Goal: Information Seeking & Learning: Find specific fact

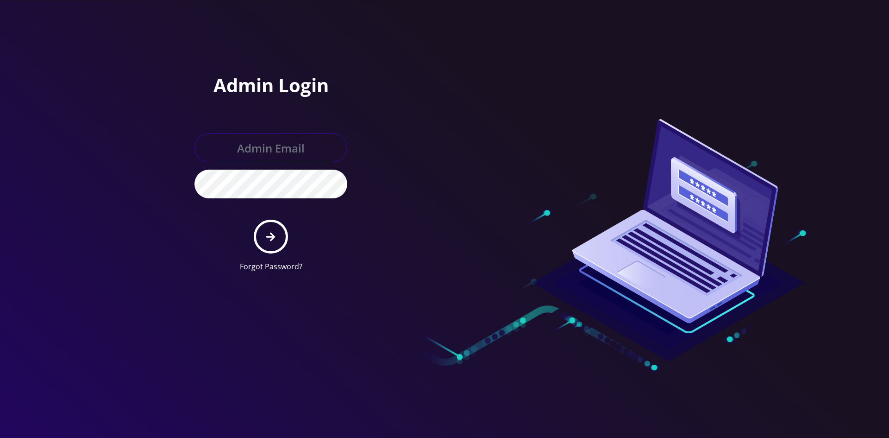
type input "master@britex.pw"
click at [277, 225] on button "submit" at bounding box center [271, 236] width 34 height 34
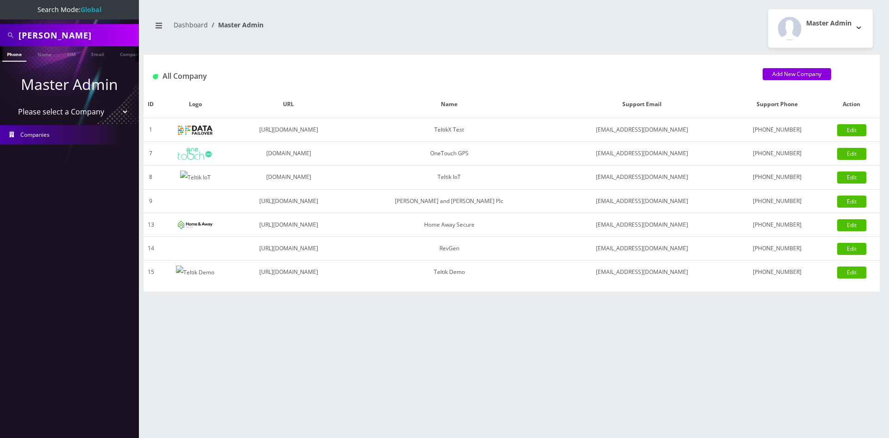
click at [81, 37] on input "shlomo" at bounding box center [78, 35] width 118 height 18
click at [48, 52] on link "Name" at bounding box center [44, 53] width 23 height 15
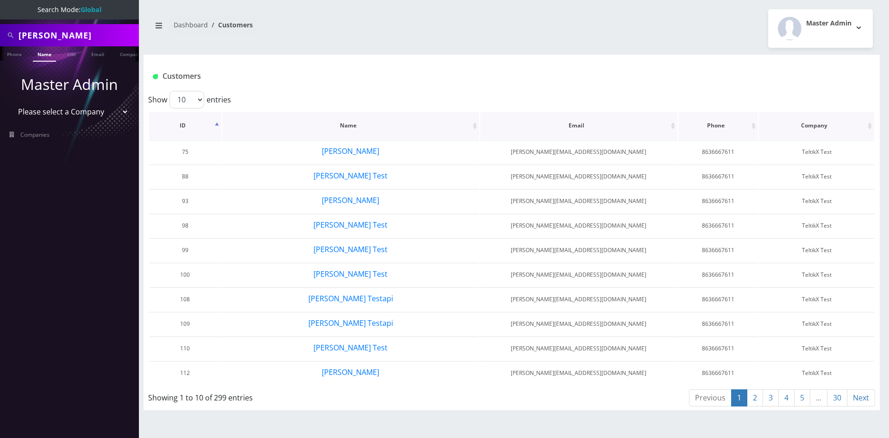
click at [188, 130] on th "ID" at bounding box center [185, 125] width 72 height 27
click at [188, 129] on th "ID" at bounding box center [185, 125] width 72 height 27
click at [178, 121] on th "ID" at bounding box center [185, 125] width 72 height 27
drag, startPoint x: 622, startPoint y: 152, endPoint x: 535, endPoint y: 153, distance: 87.1
click at [535, 153] on td "shlomo+255@teltik.com" at bounding box center [578, 152] width 197 height 24
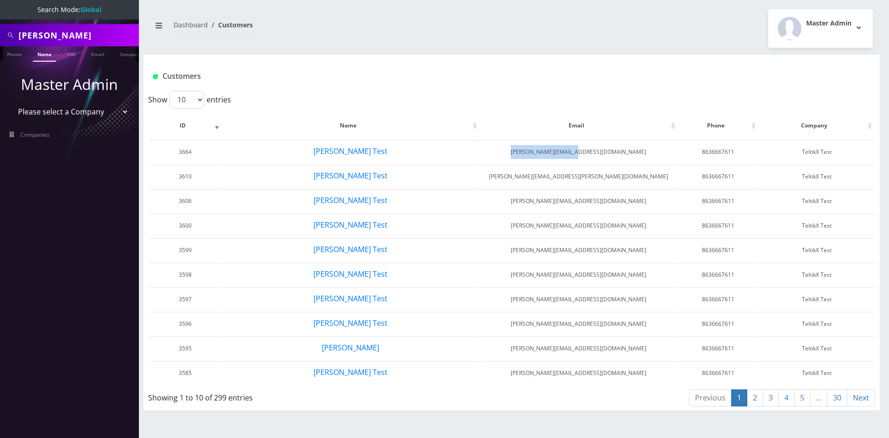
copy td "shlomo+255@teltik.com"
click at [44, 55] on link "Name" at bounding box center [44, 53] width 23 height 15
click at [193, 125] on th "ID" at bounding box center [185, 125] width 72 height 27
click at [353, 152] on button "Shlomo Test" at bounding box center [350, 151] width 75 height 12
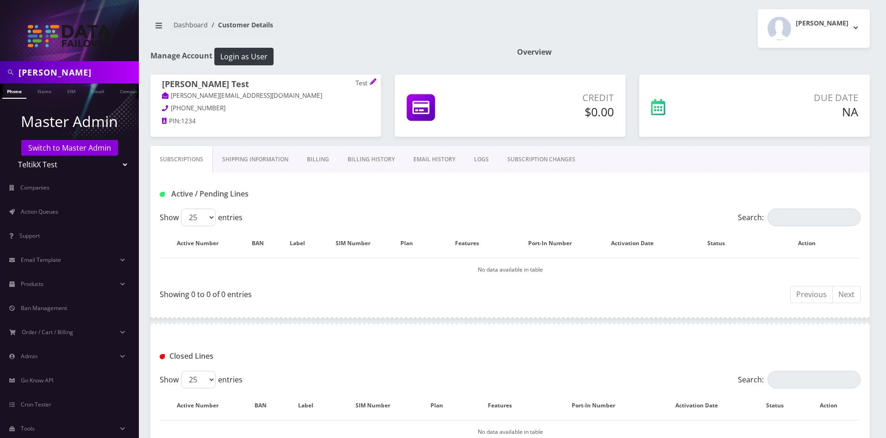
click at [242, 160] on link "Shipping Information" at bounding box center [255, 159] width 85 height 27
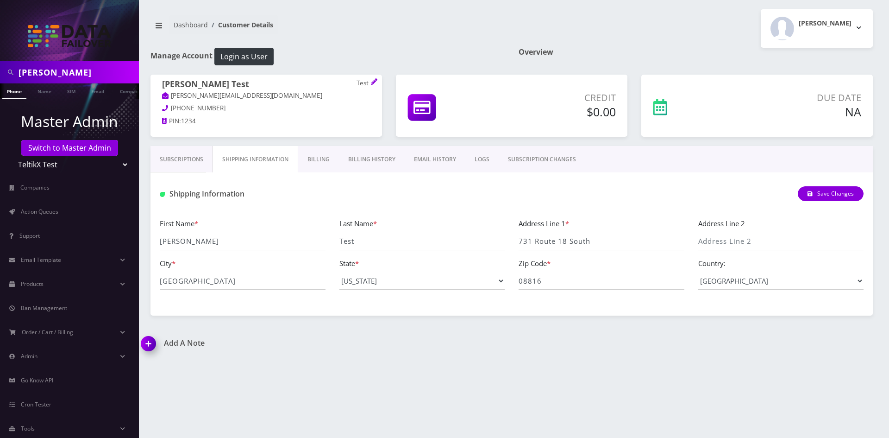
click at [331, 162] on link "Billing" at bounding box center [318, 159] width 41 height 27
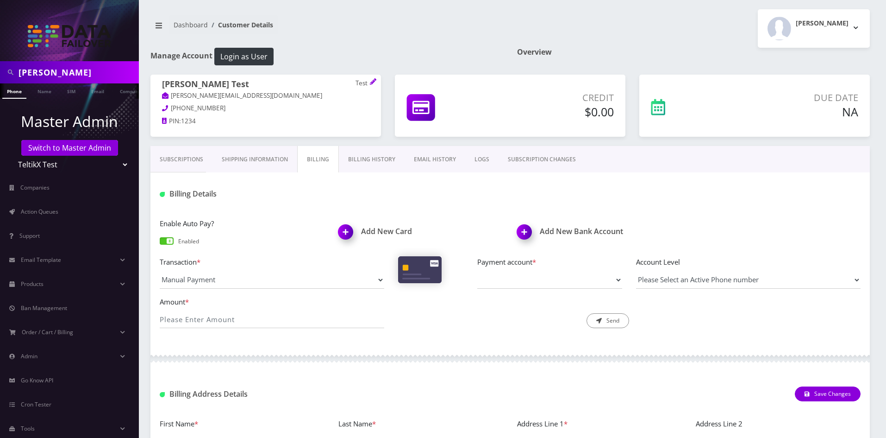
click at [50, 76] on input "[PERSON_NAME]" at bounding box center [78, 72] width 118 height 18
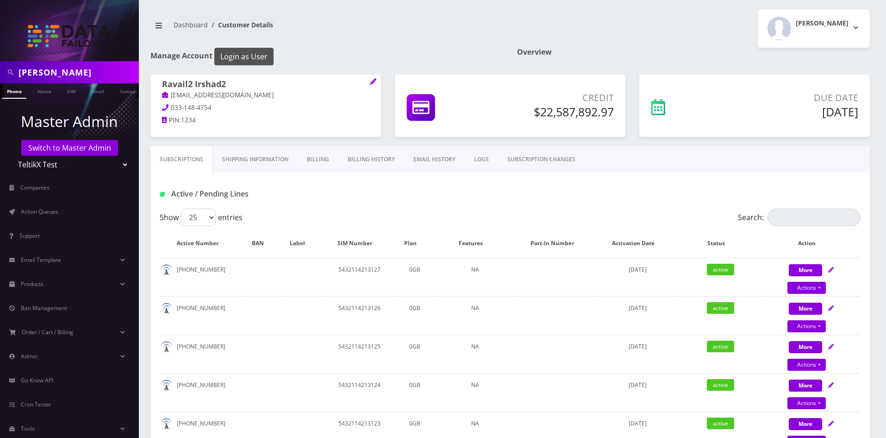
click at [252, 59] on button "Login as User" at bounding box center [243, 57] width 59 height 18
click at [81, 148] on link "Switch to Master Admin" at bounding box center [69, 148] width 97 height 16
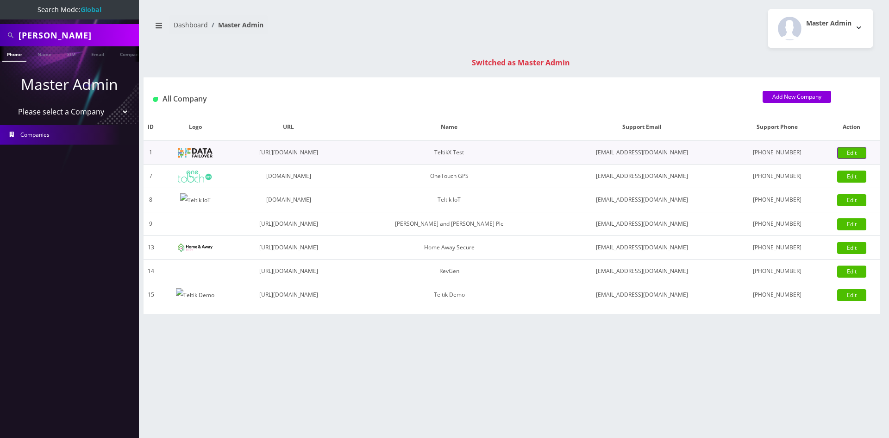
click at [856, 157] on link "Edit" at bounding box center [851, 153] width 29 height 12
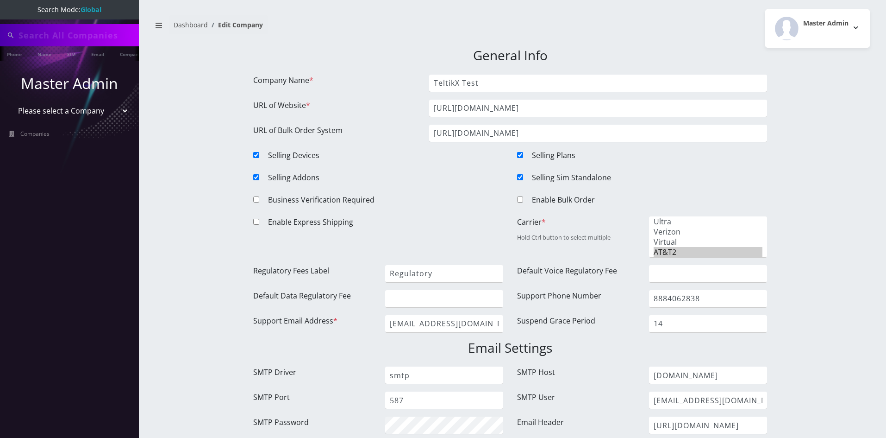
type input "[PERSON_NAME]"
click at [522, 201] on input "Enable Bulk Order" at bounding box center [520, 199] width 6 height 6
checkbox input "true"
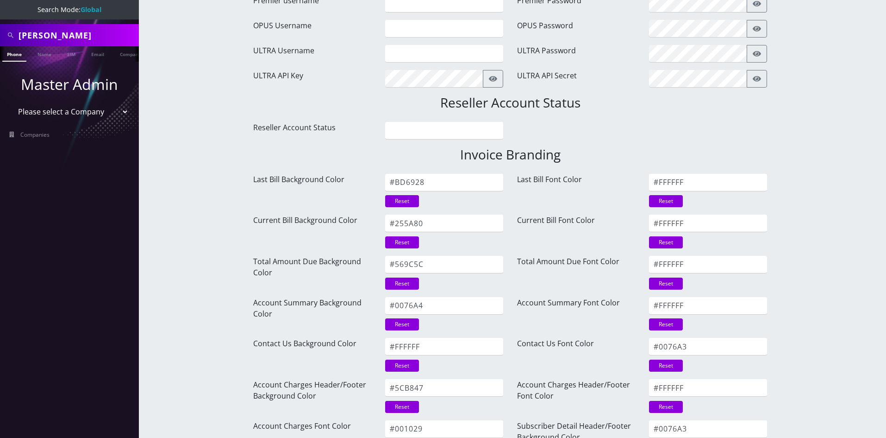
scroll to position [1163, 0]
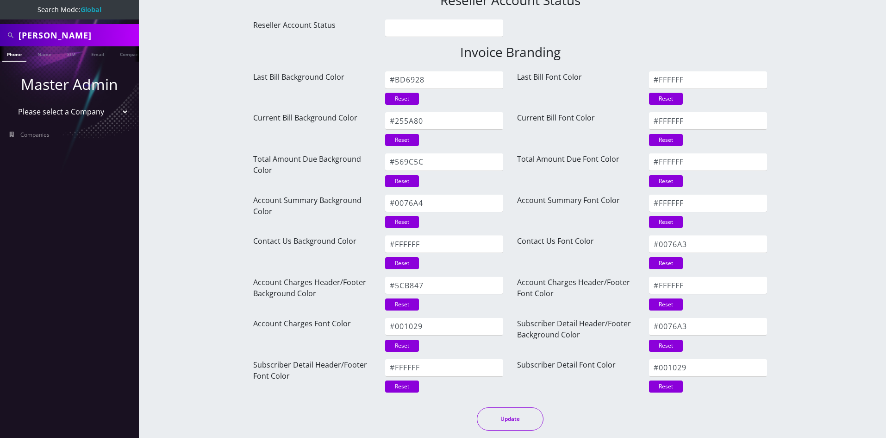
click at [529, 422] on button "Update" at bounding box center [510, 418] width 67 height 23
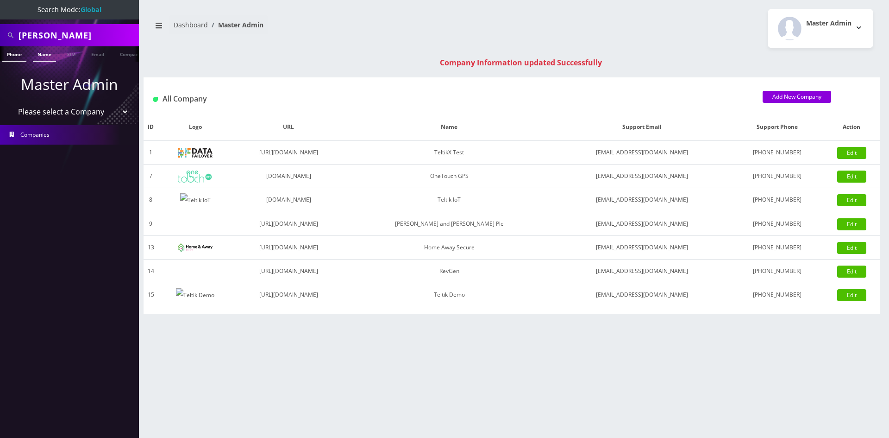
click at [37, 56] on link "Name" at bounding box center [44, 53] width 23 height 15
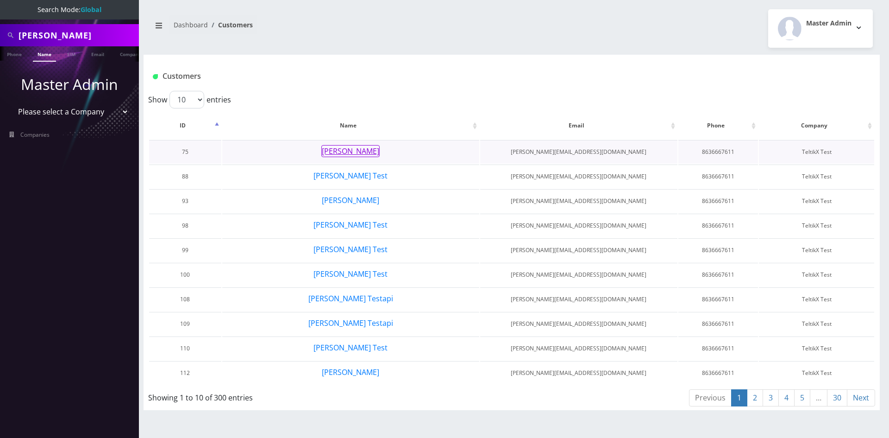
click at [354, 150] on button "Shlomo Ginsburg" at bounding box center [350, 151] width 58 height 12
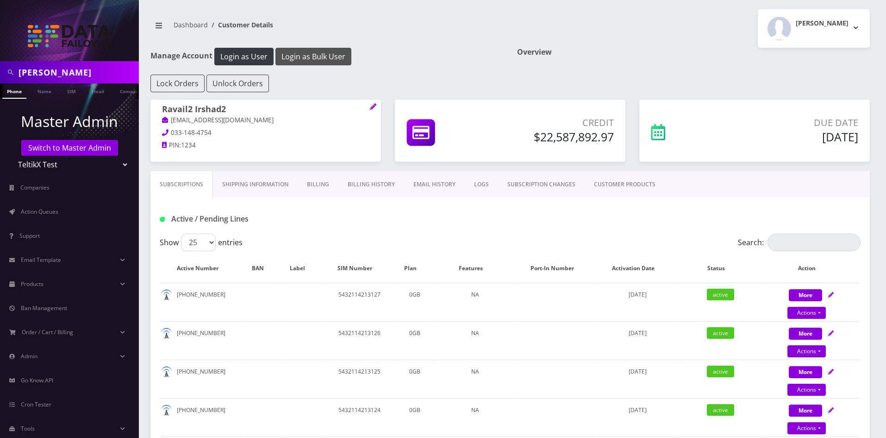
click at [314, 53] on button "Login as Bulk User" at bounding box center [314, 57] width 76 height 18
click at [75, 145] on link "Switch to Master Admin" at bounding box center [69, 148] width 97 height 16
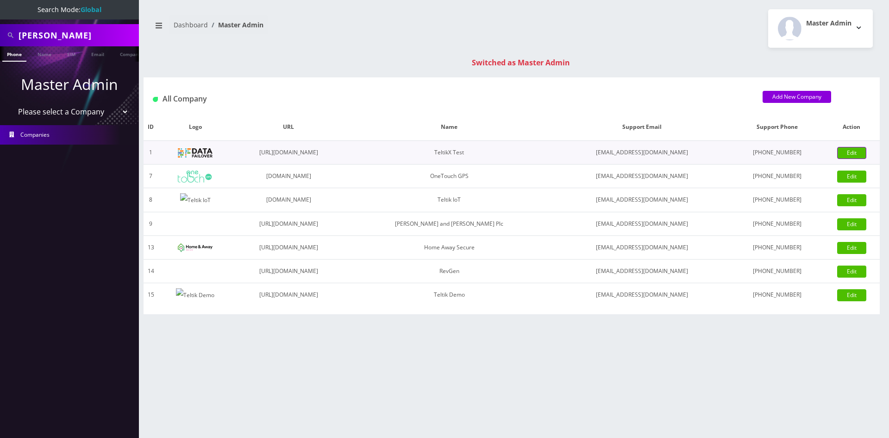
click at [858, 148] on link "Edit" at bounding box center [851, 153] width 29 height 12
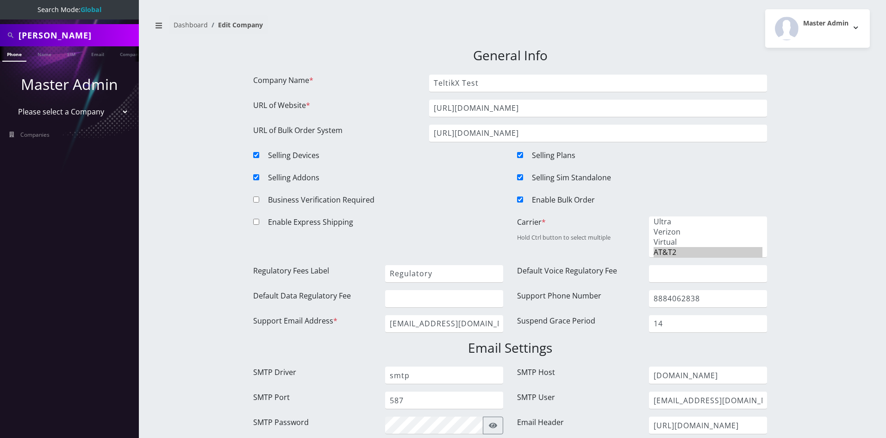
click at [526, 197] on div at bounding box center [521, 201] width 22 height 15
click at [522, 200] on input "Enable Bulk Order" at bounding box center [520, 199] width 6 height 6
checkbox input "false"
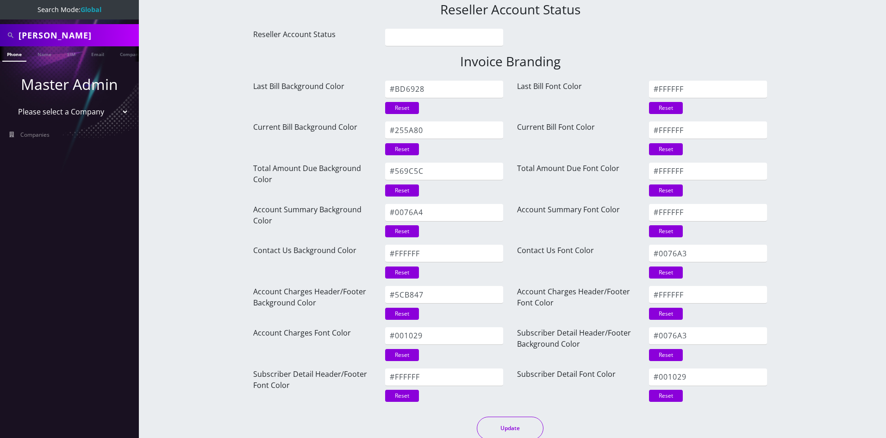
scroll to position [1158, 0]
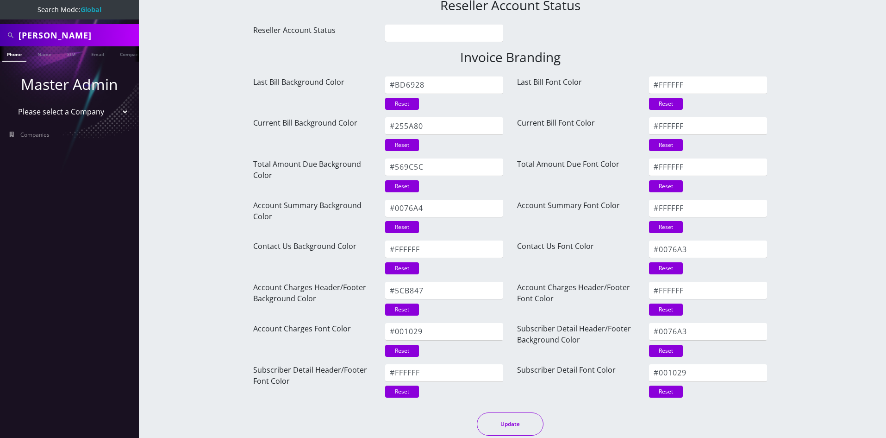
click at [521, 422] on button "Update" at bounding box center [510, 423] width 67 height 23
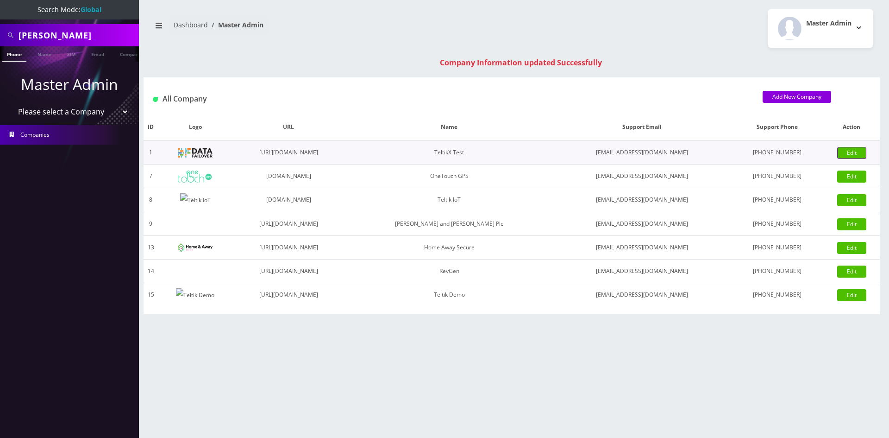
click at [849, 150] on link "Edit" at bounding box center [851, 153] width 29 height 12
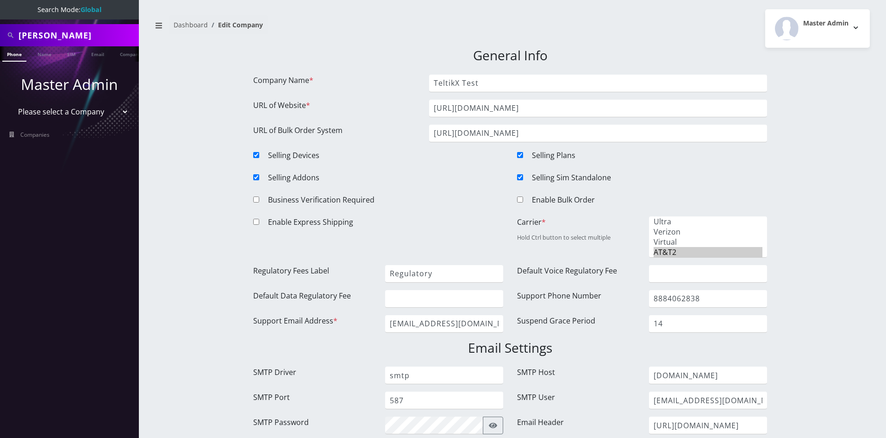
click at [68, 113] on select "Please select a Company TeltikX Test OneTouch GPS Teltik IoT Hale and Serrano P…" at bounding box center [70, 112] width 118 height 18
select select "1"
click at [11, 103] on select "Please select a Company TeltikX Test OneTouch GPS Teltik IoT Hale and Serrano P…" at bounding box center [70, 112] width 118 height 18
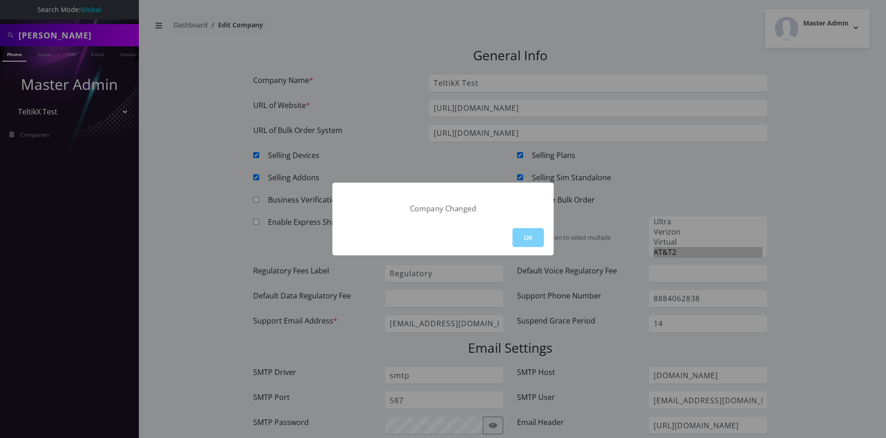
click at [552, 237] on div "OK" at bounding box center [442, 237] width 221 height 36
click at [538, 237] on button "OK" at bounding box center [528, 237] width 31 height 19
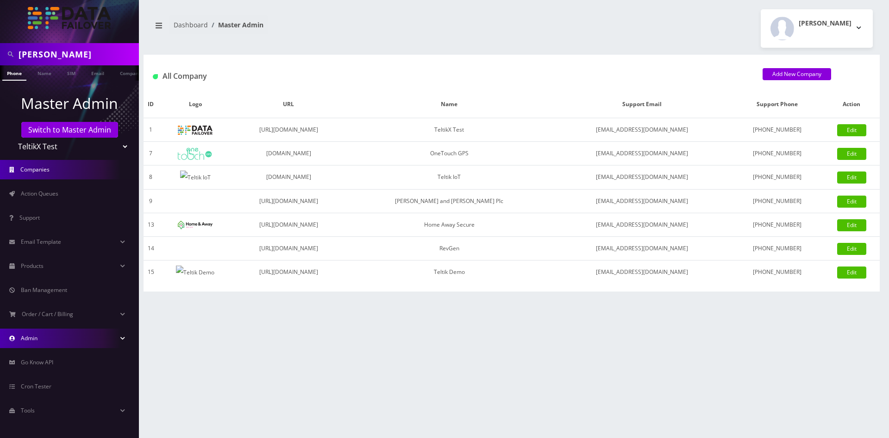
scroll to position [19, 0]
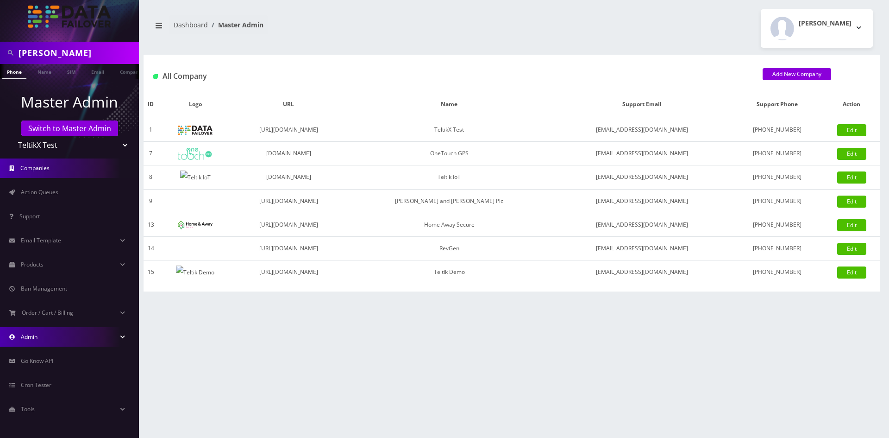
click at [41, 335] on link "Admin" at bounding box center [69, 336] width 139 height 19
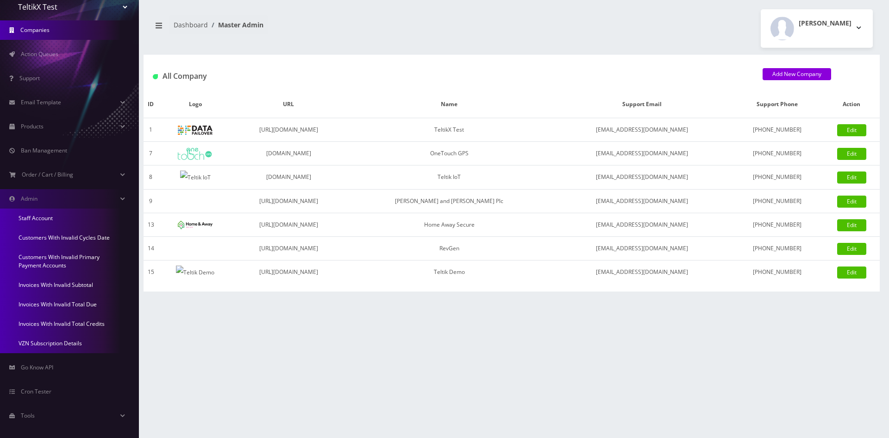
scroll to position [158, 0]
click at [65, 322] on link "Invoices With Invalid Total Credits" at bounding box center [69, 322] width 139 height 19
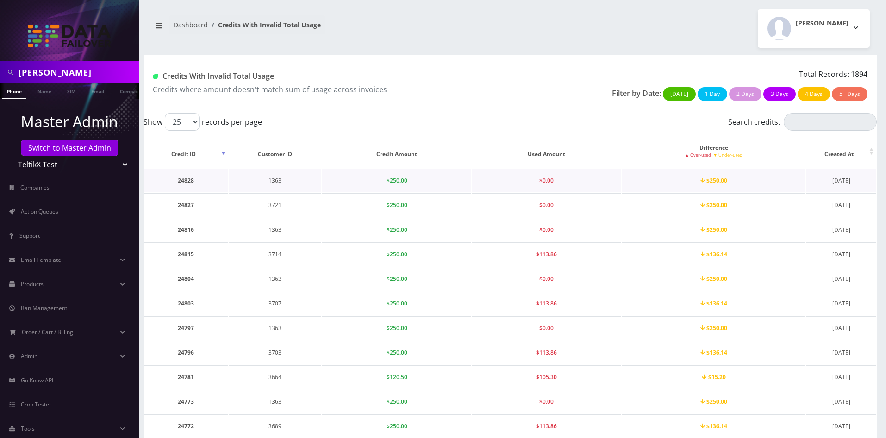
click at [183, 180] on td "24828" at bounding box center [185, 181] width 83 height 24
copy td "24828"
click at [189, 179] on td "24828" at bounding box center [185, 181] width 83 height 24
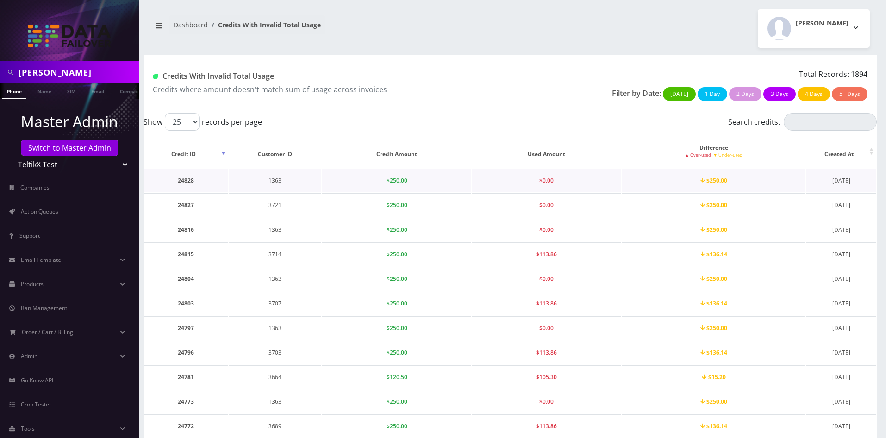
click at [548, 181] on span "$0.00" at bounding box center [546, 180] width 14 height 8
drag, startPoint x: 561, startPoint y: 183, endPoint x: 510, endPoint y: 182, distance: 50.5
click at [510, 182] on td "$0.00" at bounding box center [546, 181] width 149 height 24
drag, startPoint x: 871, startPoint y: 182, endPoint x: 176, endPoint y: 177, distance: 694.6
click at [176, 176] on tr "24828 1363 $250.00 $0.00 $250.00 [DATE]" at bounding box center [510, 181] width 732 height 24
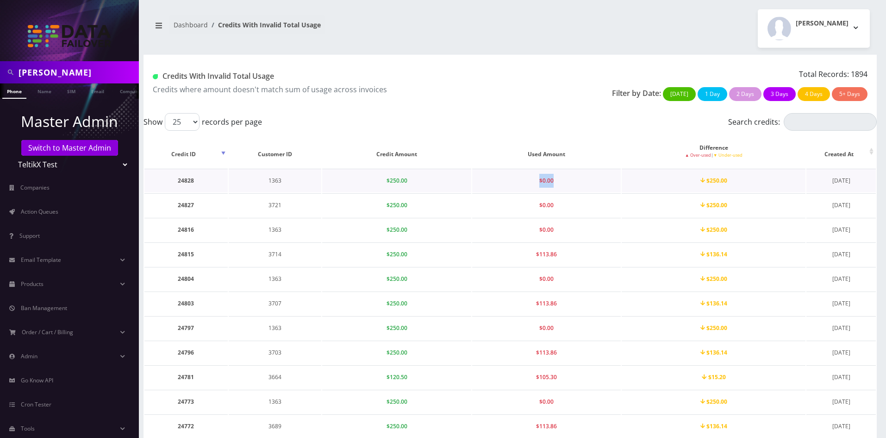
click at [176, 177] on td "24828" at bounding box center [185, 181] width 83 height 24
click at [270, 184] on td "1363" at bounding box center [275, 181] width 93 height 24
click at [189, 181] on td "24828" at bounding box center [185, 181] width 83 height 24
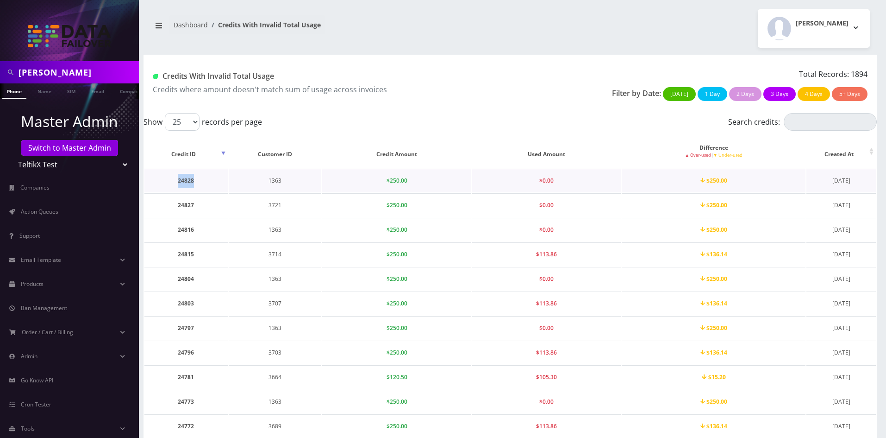
click at [189, 181] on td "24828" at bounding box center [185, 181] width 83 height 24
copy td "24828"
drag, startPoint x: 420, startPoint y: 177, endPoint x: 174, endPoint y: 187, distance: 246.6
click at [174, 187] on tr "24828 1363 $250.00 $0.00 $250.00 [DATE]" at bounding box center [510, 181] width 732 height 24
click at [274, 182] on td "1363" at bounding box center [275, 181] width 93 height 24
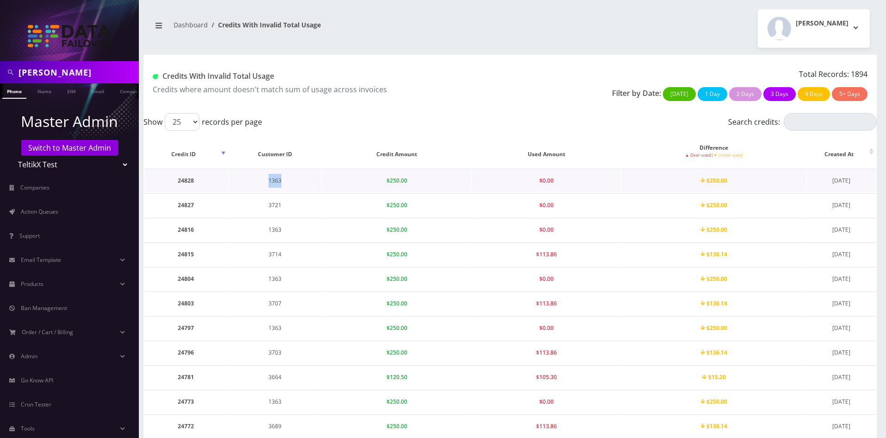
click at [274, 182] on td "1363" at bounding box center [275, 181] width 93 height 24
click at [706, 158] on th "Difference ▲ Over-used | ▼ Under-used" at bounding box center [714, 150] width 184 height 33
click at [718, 174] on td "$250.00" at bounding box center [714, 181] width 184 height 24
click at [721, 154] on span "▼ Under-used" at bounding box center [728, 155] width 29 height 6
click at [713, 145] on th "Difference ▲ Over-used | ▼ Under-used" at bounding box center [714, 150] width 184 height 33
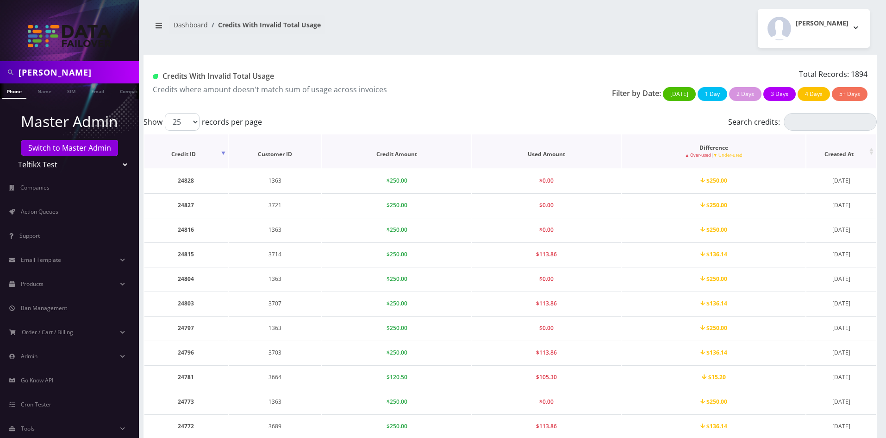
click at [714, 152] on small "▲ Over-used | ▼ Under-used" at bounding box center [714, 155] width 175 height 6
drag, startPoint x: 723, startPoint y: 153, endPoint x: 718, endPoint y: 155, distance: 5.7
click at [723, 154] on span "▼ Under-used" at bounding box center [728, 155] width 29 height 6
click at [700, 155] on span "▲ Over-used" at bounding box center [698, 155] width 26 height 6
drag, startPoint x: 700, startPoint y: 155, endPoint x: 708, endPoint y: 153, distance: 8.1
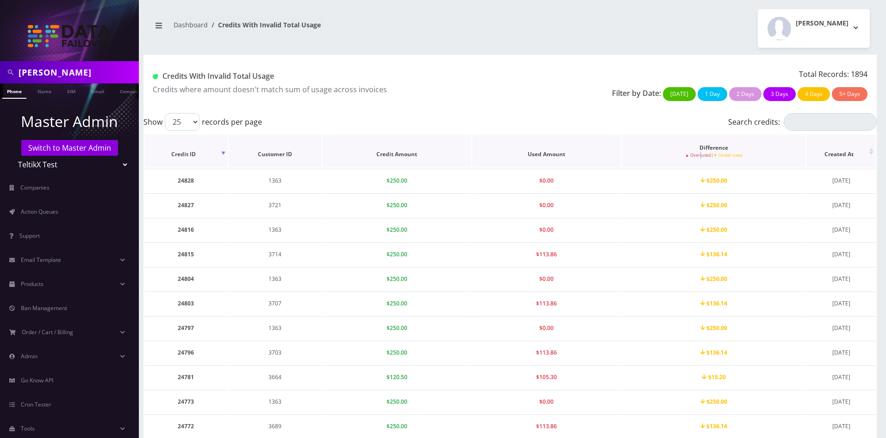
click at [701, 155] on span "▲ Over-used" at bounding box center [698, 155] width 26 height 6
click at [702, 156] on span "▲ Over-used" at bounding box center [698, 155] width 26 height 6
click at [730, 153] on span "▼ Under-used" at bounding box center [728, 155] width 29 height 6
click at [684, 156] on small "▲ Over-used | ▼ Under-used" at bounding box center [714, 155] width 175 height 6
drag, startPoint x: 684, startPoint y: 156, endPoint x: 706, endPoint y: 155, distance: 21.8
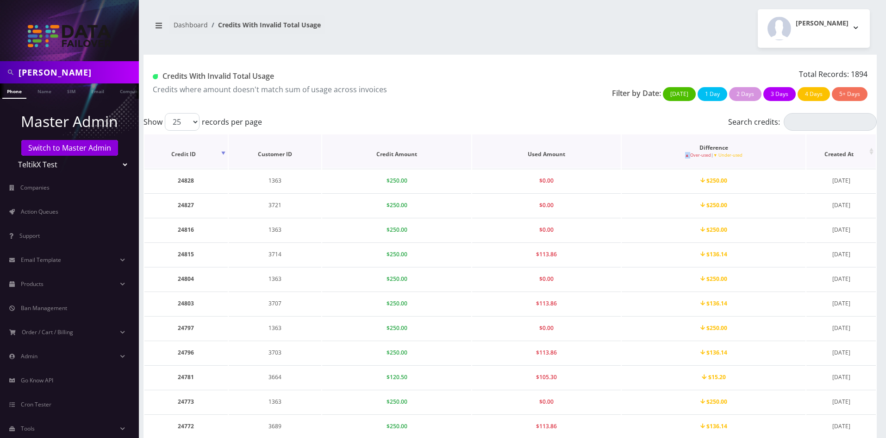
click at [685, 156] on small "▲ Over-used | ▼ Under-used" at bounding box center [714, 155] width 175 height 6
drag, startPoint x: 706, startPoint y: 155, endPoint x: 727, endPoint y: 162, distance: 22.8
click at [708, 155] on span "▲ Over-used" at bounding box center [698, 155] width 26 height 6
click at [727, 162] on th "Difference ▲ Over-used | ▼ Under-used" at bounding box center [714, 150] width 184 height 33
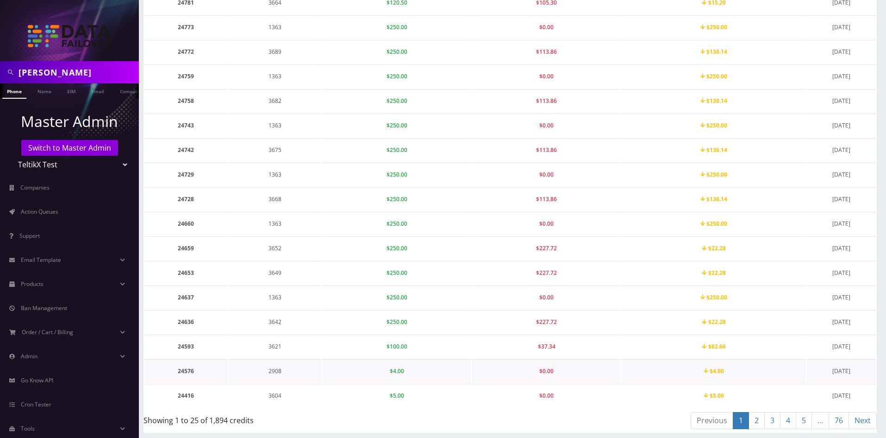
scroll to position [376, 0]
click at [754, 420] on link "2" at bounding box center [757, 418] width 16 height 17
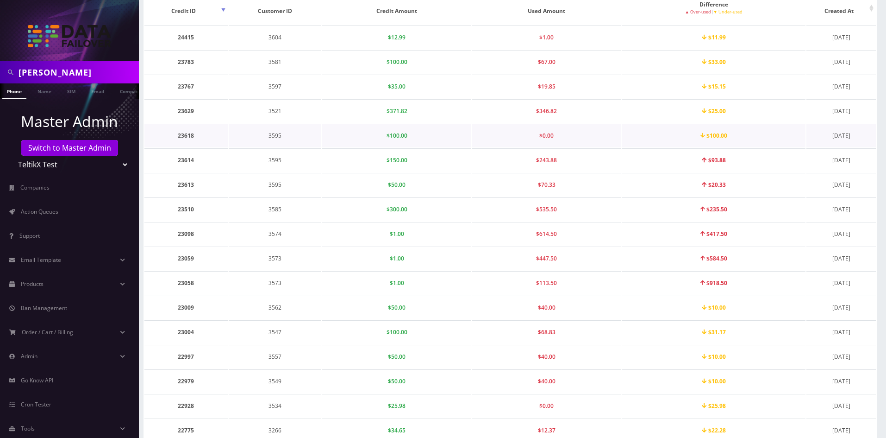
scroll to position [52, 0]
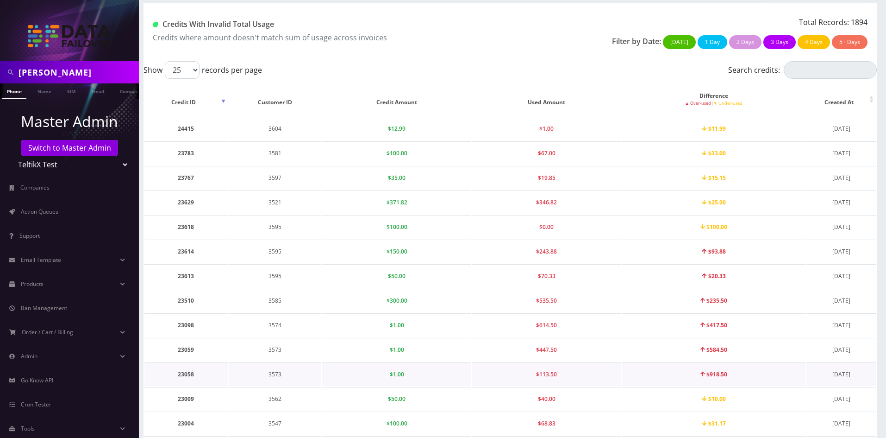
click at [181, 371] on td "23058" at bounding box center [185, 374] width 83 height 24
copy td "23058"
click at [540, 100] on th "Used Amount" at bounding box center [546, 98] width 149 height 33
click at [140, 186] on div "[PERSON_NAME] Phone Name SIM Email Company Customer Dashboard Credits With Inva…" at bounding box center [510, 355] width 752 height 814
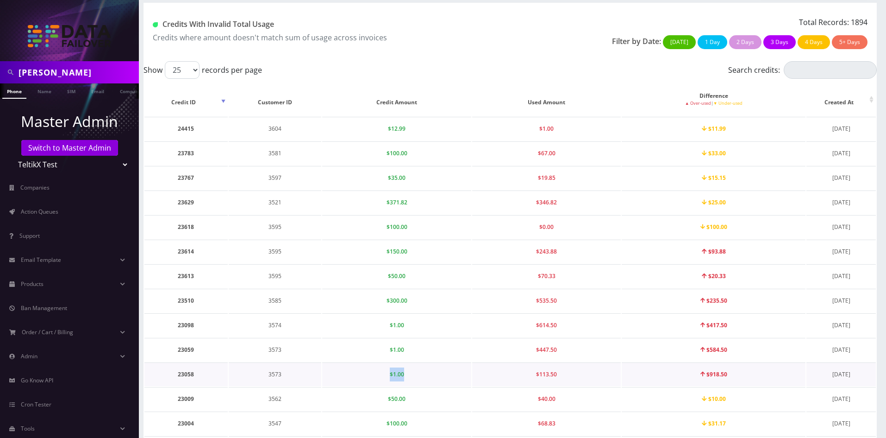
drag, startPoint x: 405, startPoint y: 371, endPoint x: 387, endPoint y: 371, distance: 18.5
click at [387, 371] on td "$1.00" at bounding box center [396, 374] width 149 height 24
click at [185, 374] on td "23058" at bounding box center [185, 374] width 83 height 24
copy td "23058"
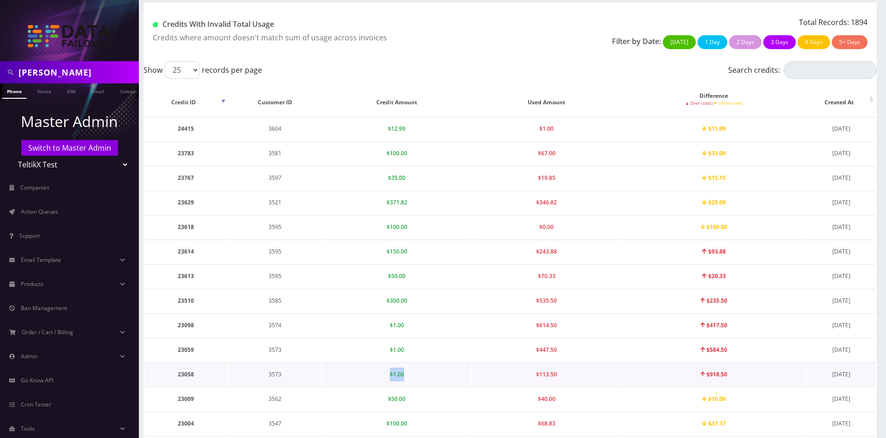
drag, startPoint x: 366, startPoint y: 374, endPoint x: 359, endPoint y: 374, distance: 7.4
click at [359, 374] on td "$1.00" at bounding box center [396, 374] width 149 height 24
click at [397, 376] on span "$1.00" at bounding box center [397, 374] width 14 height 8
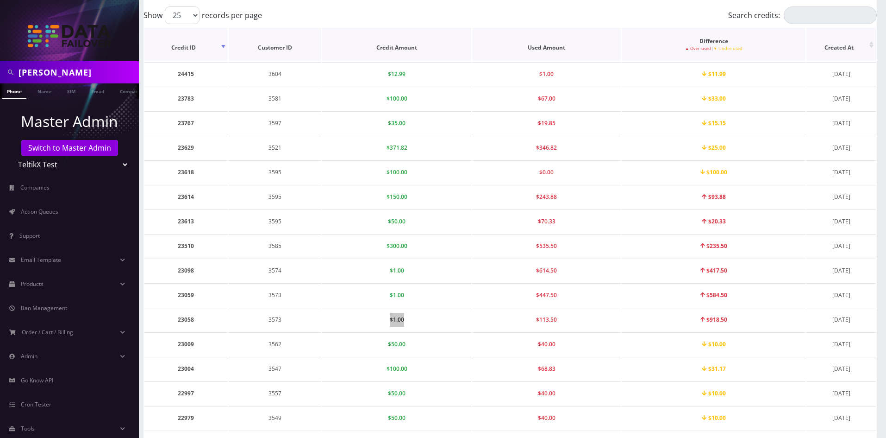
scroll to position [0, 0]
